Goal: Navigation & Orientation: Find specific page/section

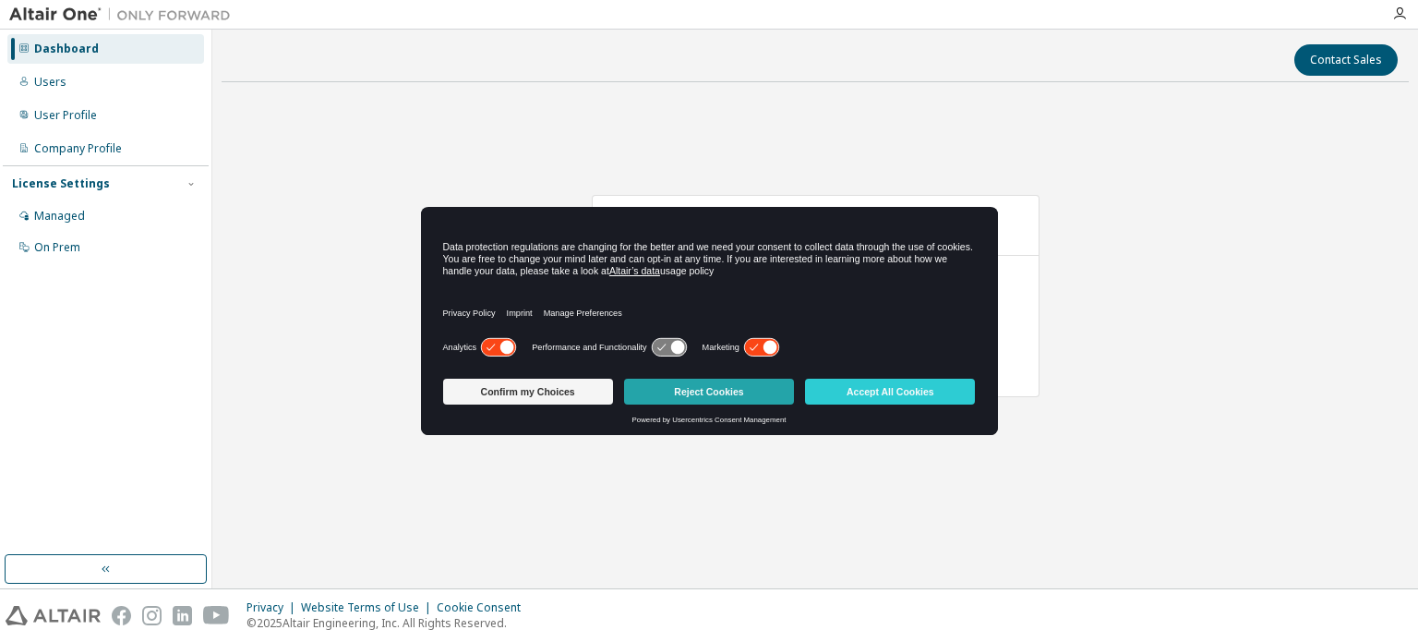
click at [689, 392] on button "Reject Cookies" at bounding box center [709, 392] width 170 height 26
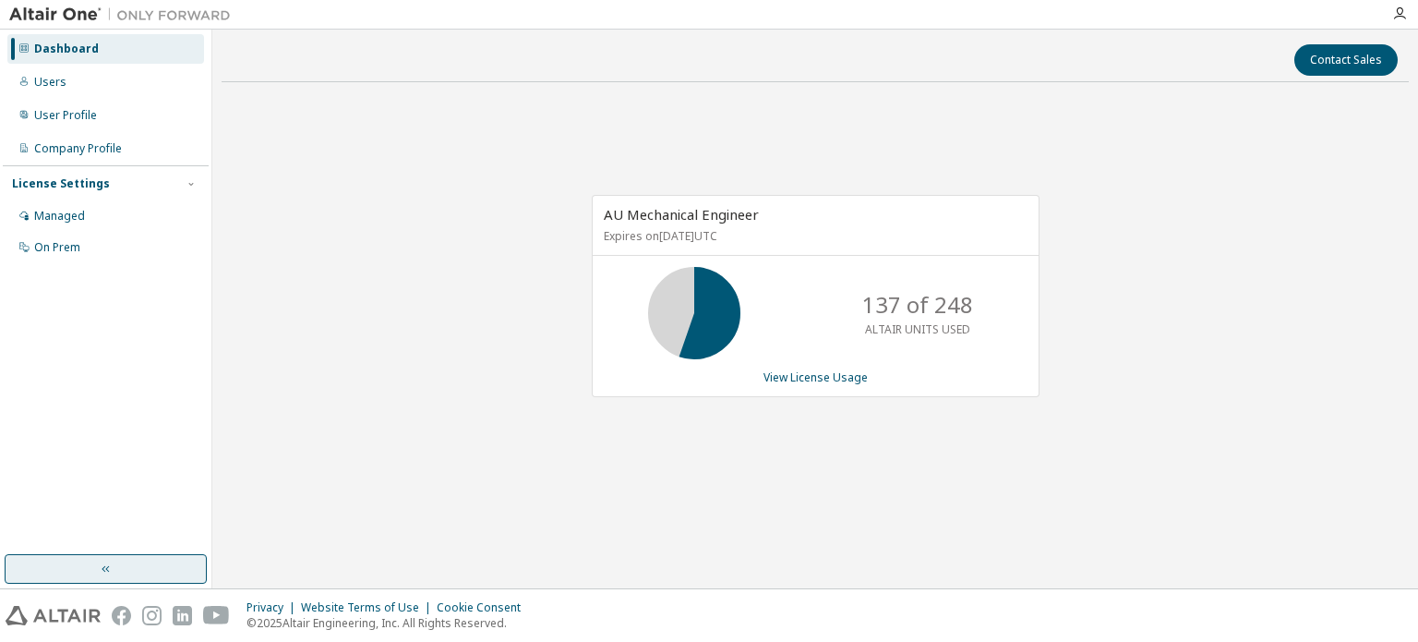
click at [144, 558] on button "button" at bounding box center [106, 569] width 202 height 30
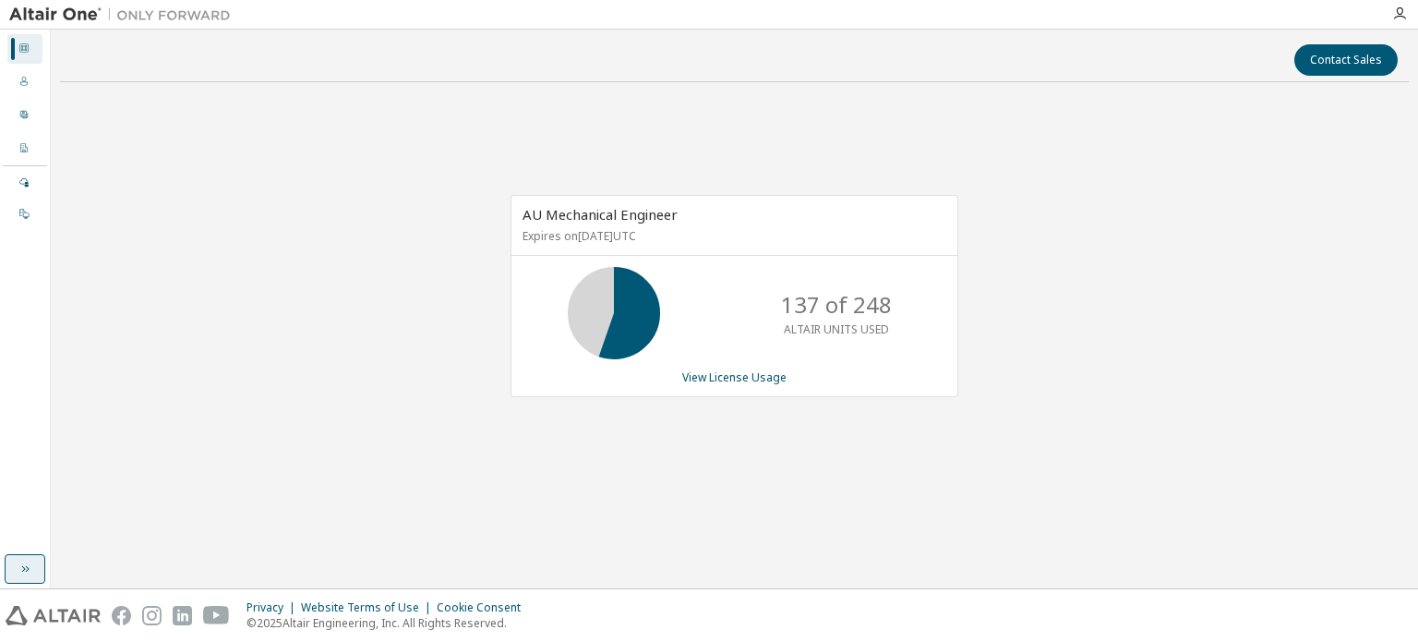
click at [26, 559] on button "button" at bounding box center [25, 569] width 41 height 30
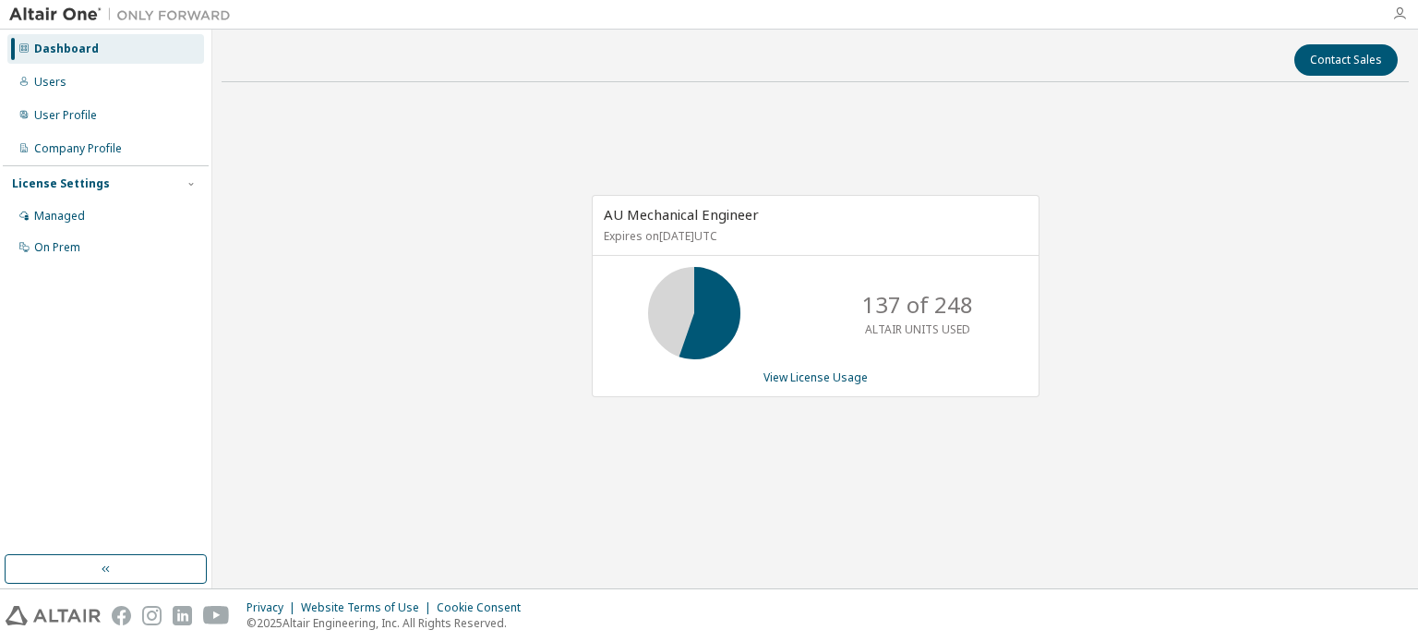
click at [1402, 17] on icon "button" at bounding box center [1399, 13] width 15 height 15
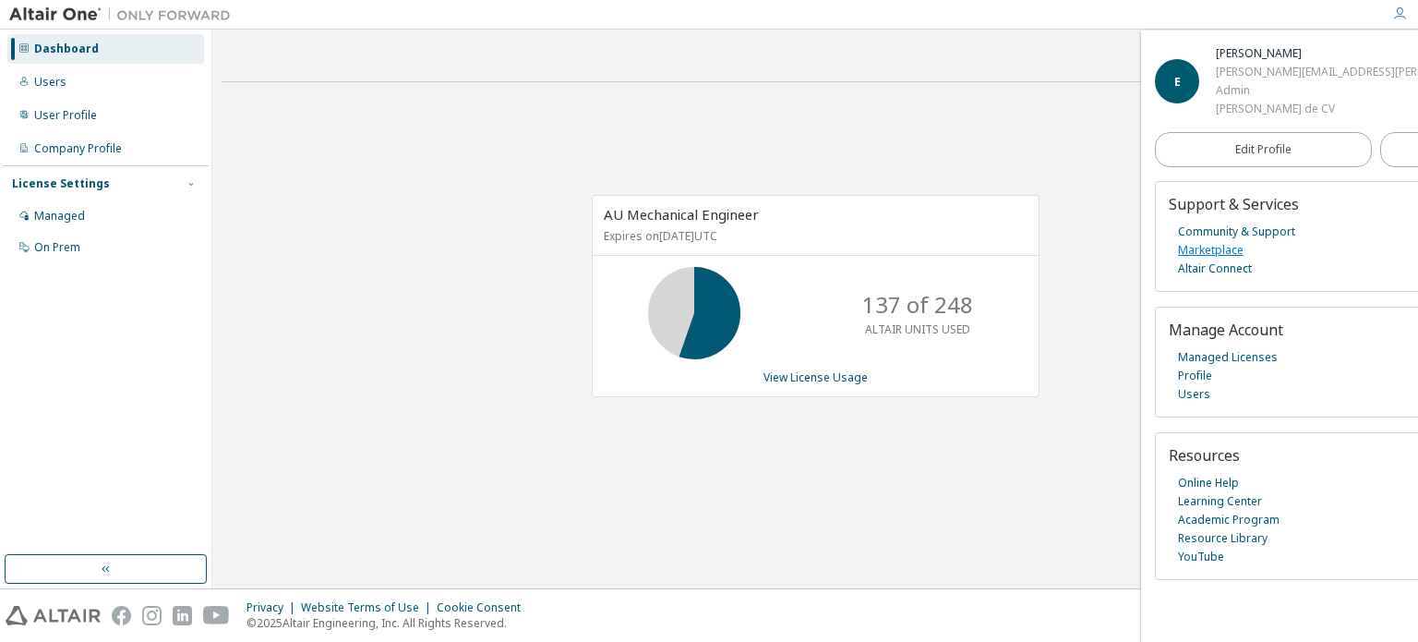
click at [1209, 250] on link "Marketplace" at bounding box center [1211, 250] width 66 height 18
